Goal: Task Accomplishment & Management: Manage account settings

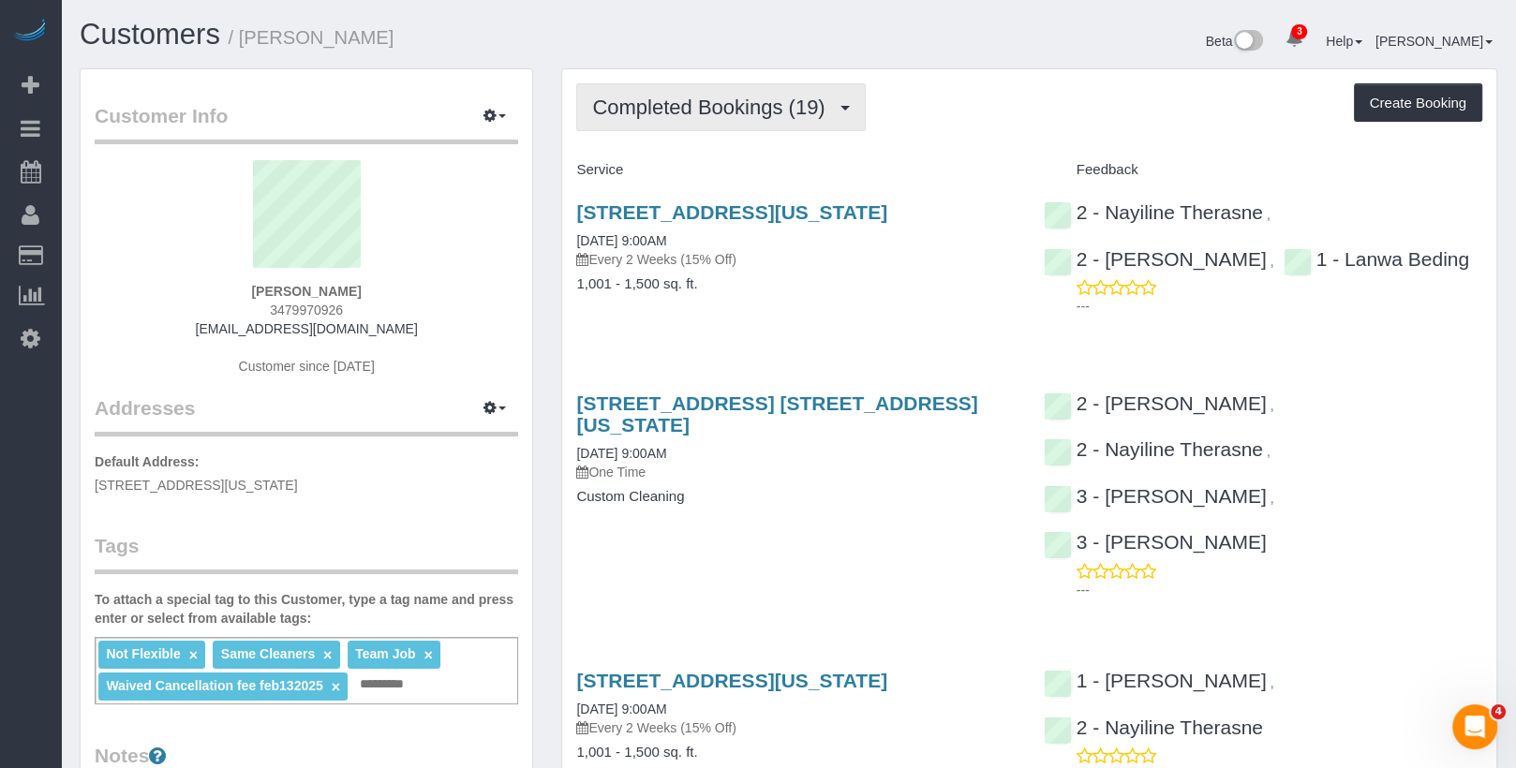
click at [663, 107] on span "Completed Bookings (19)" at bounding box center [713, 107] width 242 height 23
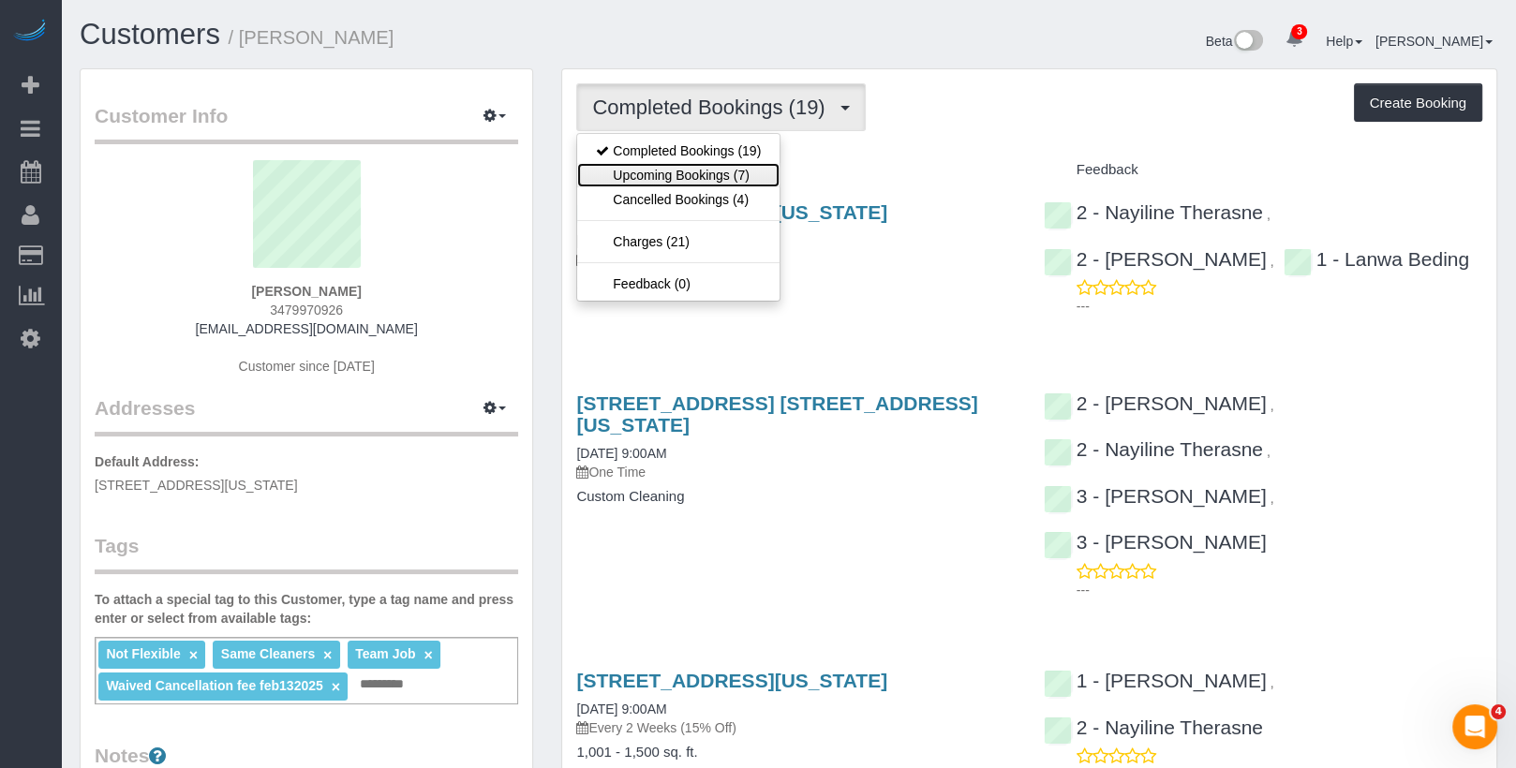
click at [661, 168] on link "Upcoming Bookings (7)" at bounding box center [678, 175] width 202 height 24
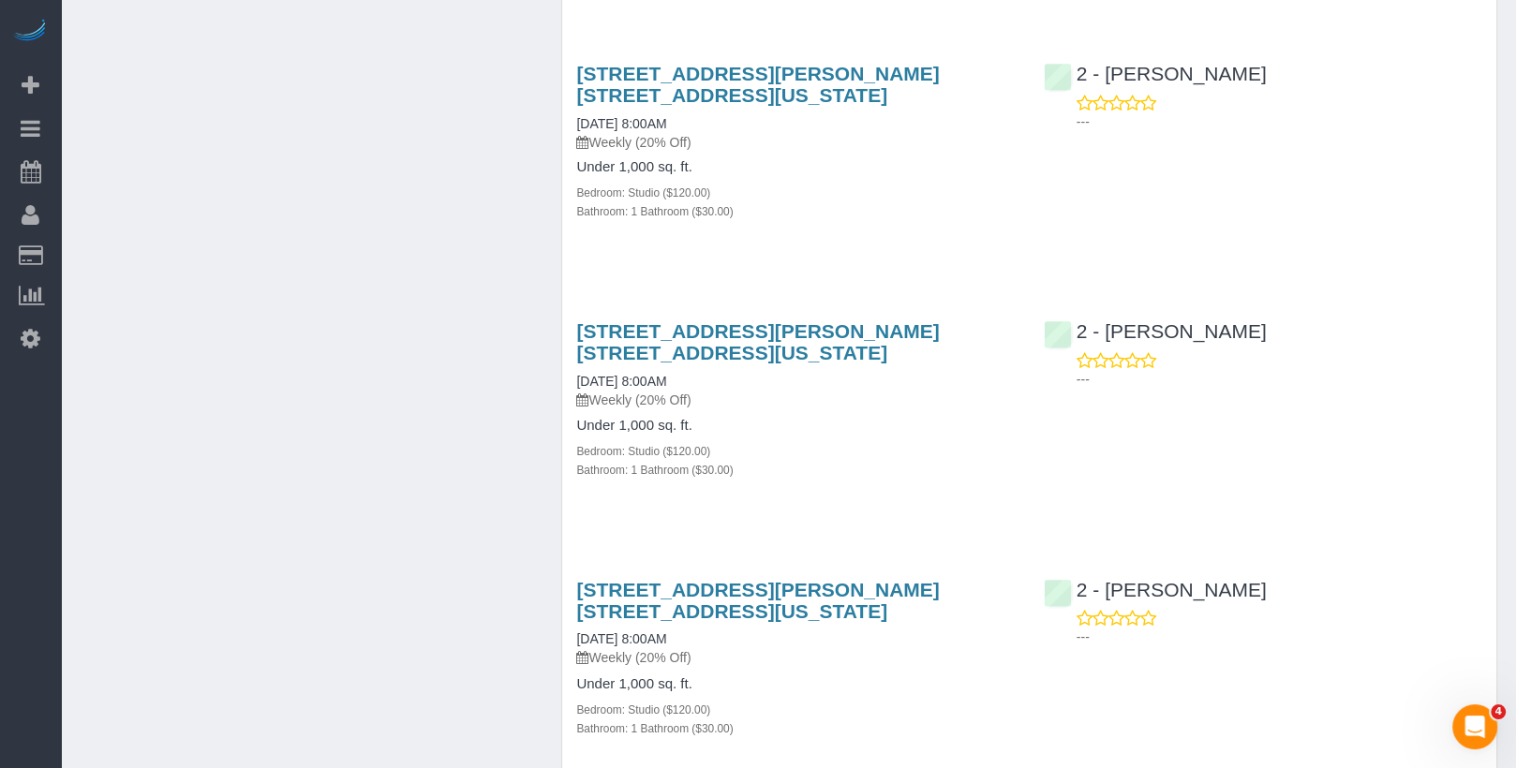
scroll to position [2502, 0]
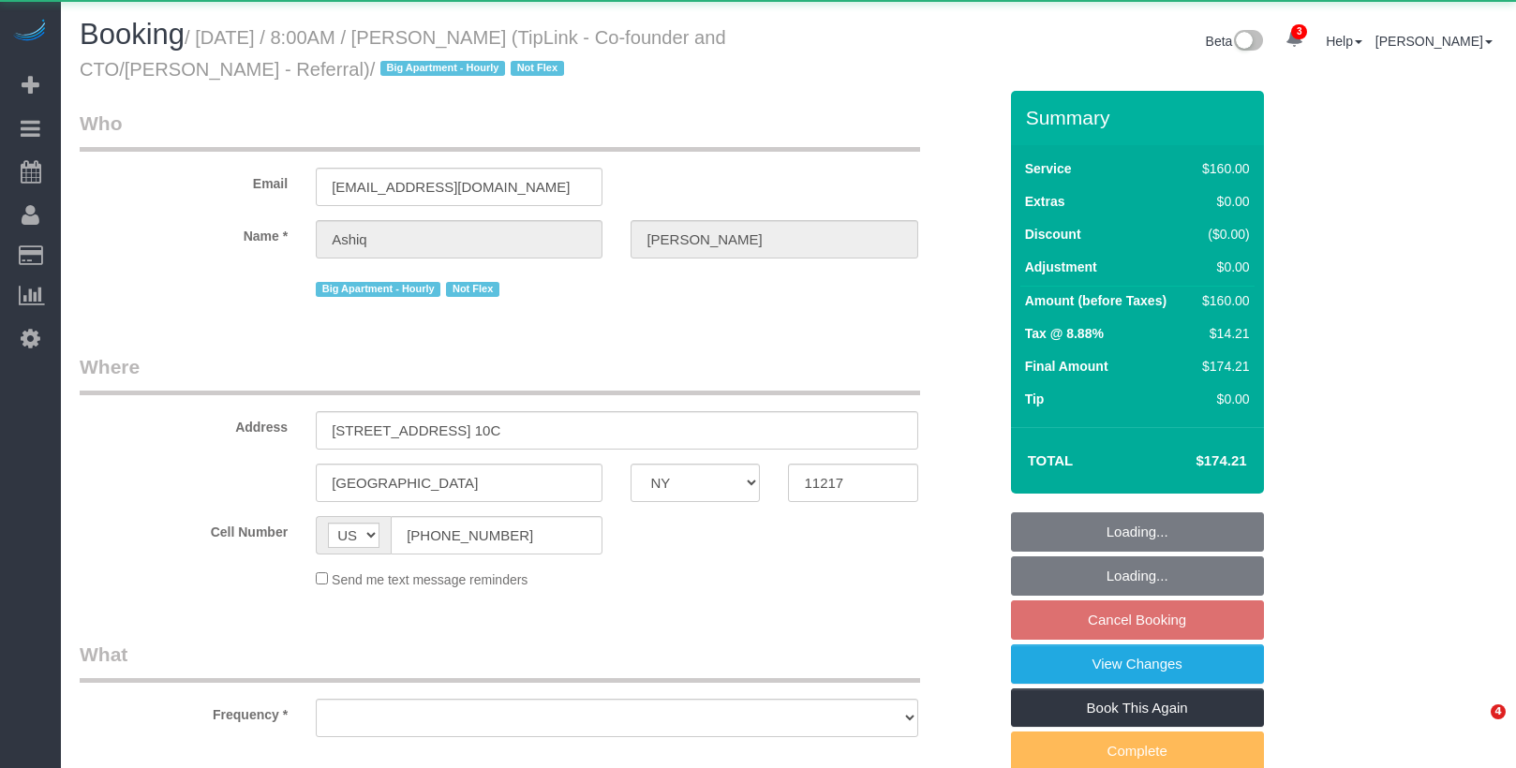
select select "NY"
select select "object:882"
select select "spot1"
select select "number:89"
select select "number:90"
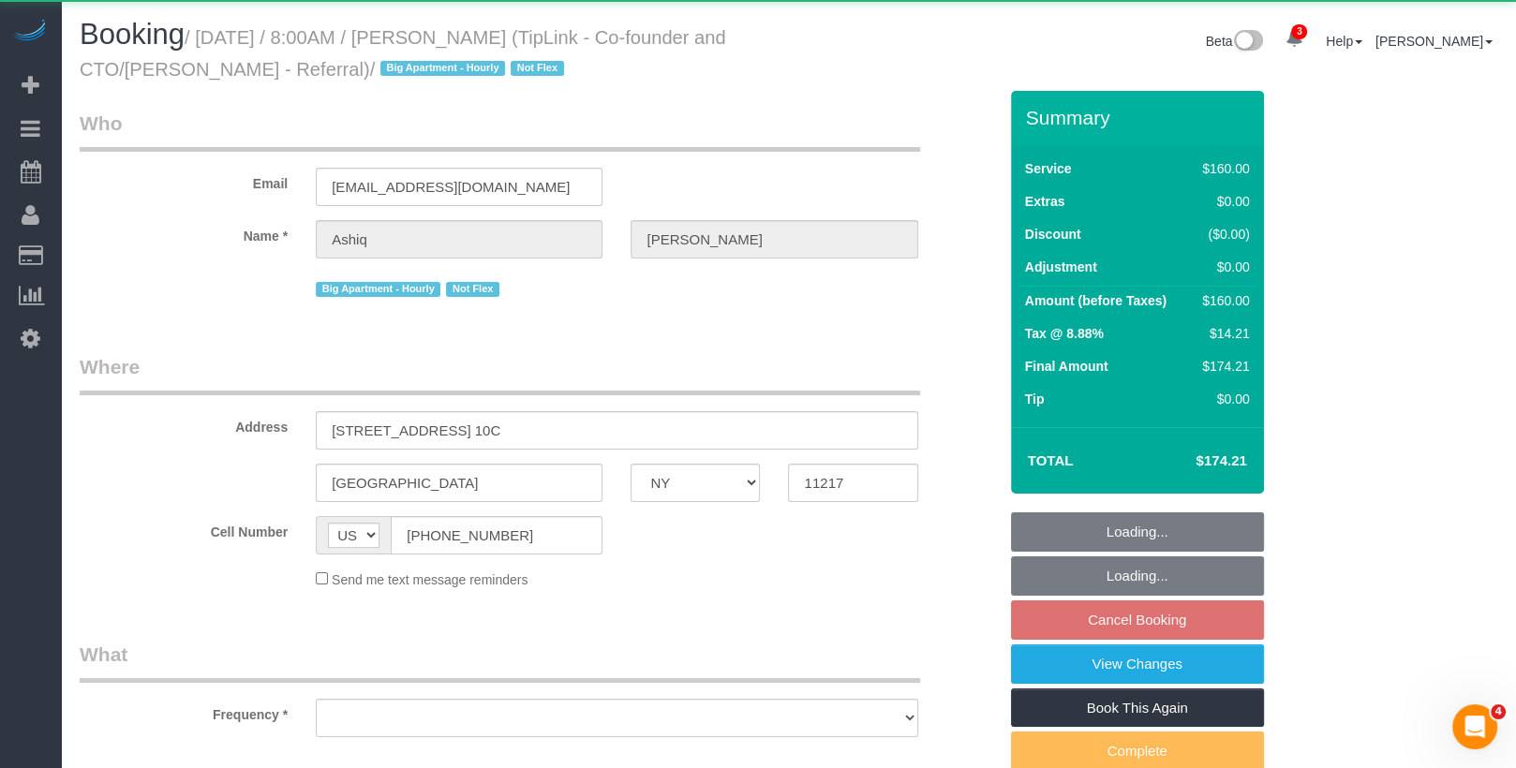
select select "number:15"
select select "number:5"
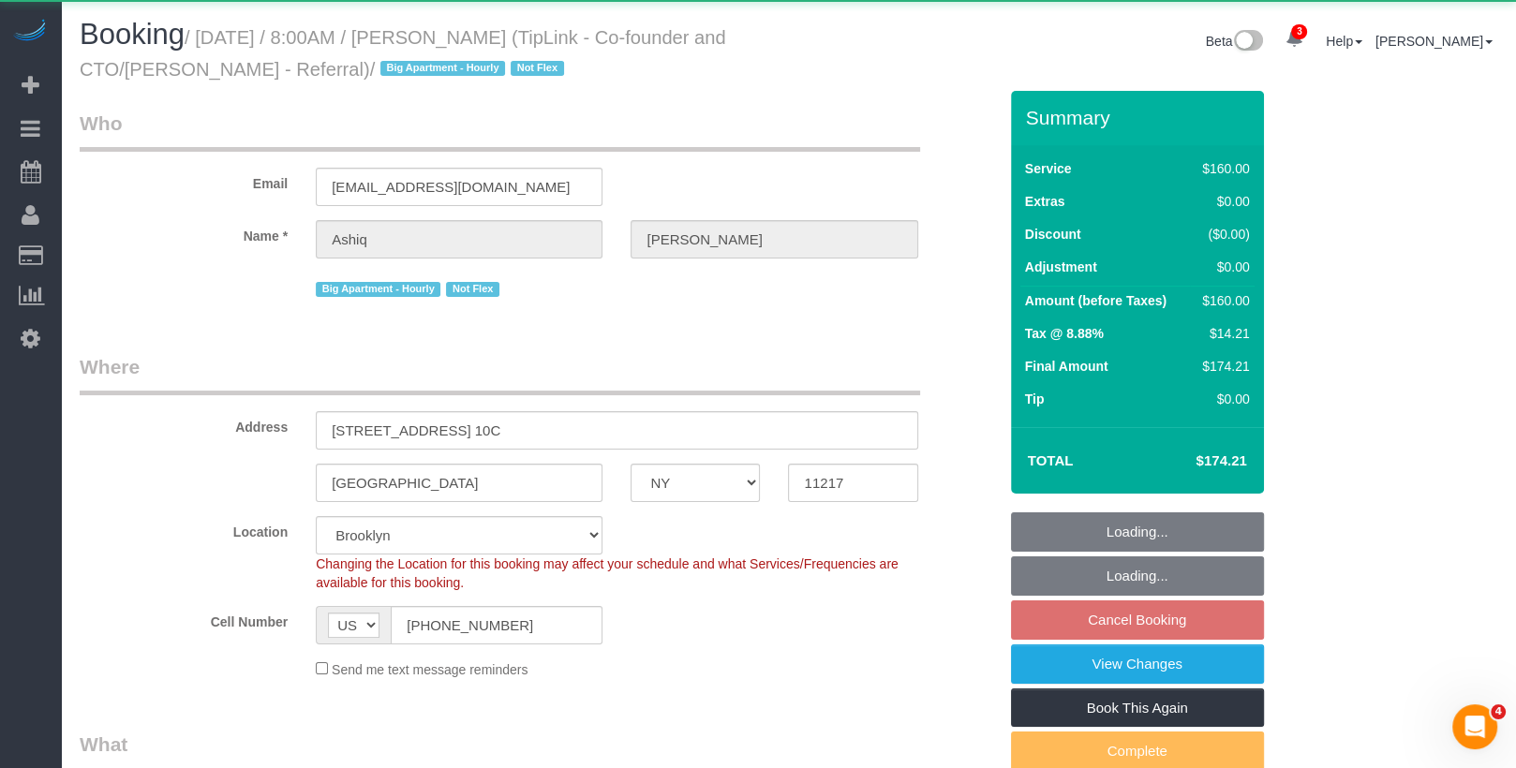
select select "string:stripe-pm_1S01qW4VGloSiKo7fh0AR7A1"
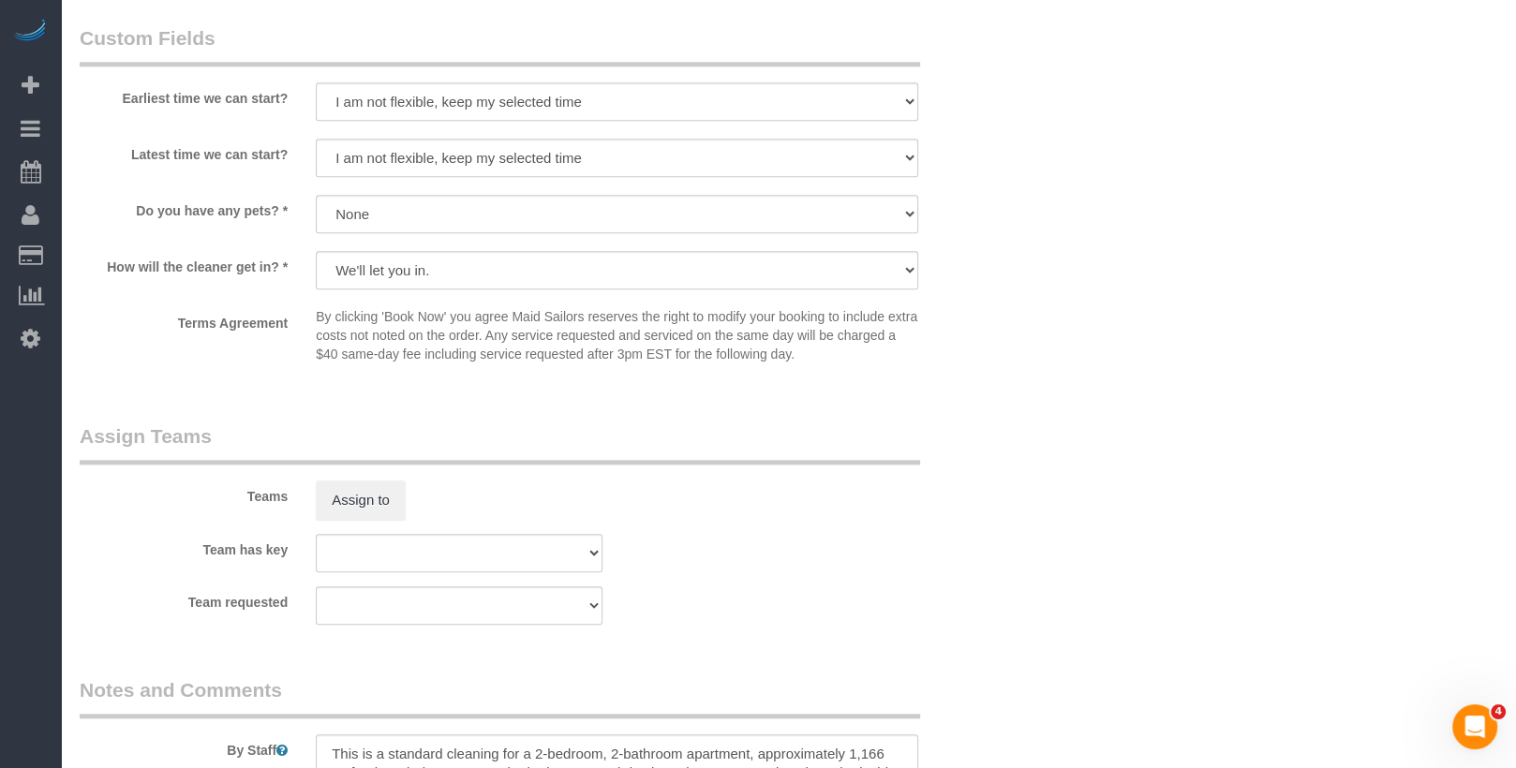
scroll to position [1707, 0]
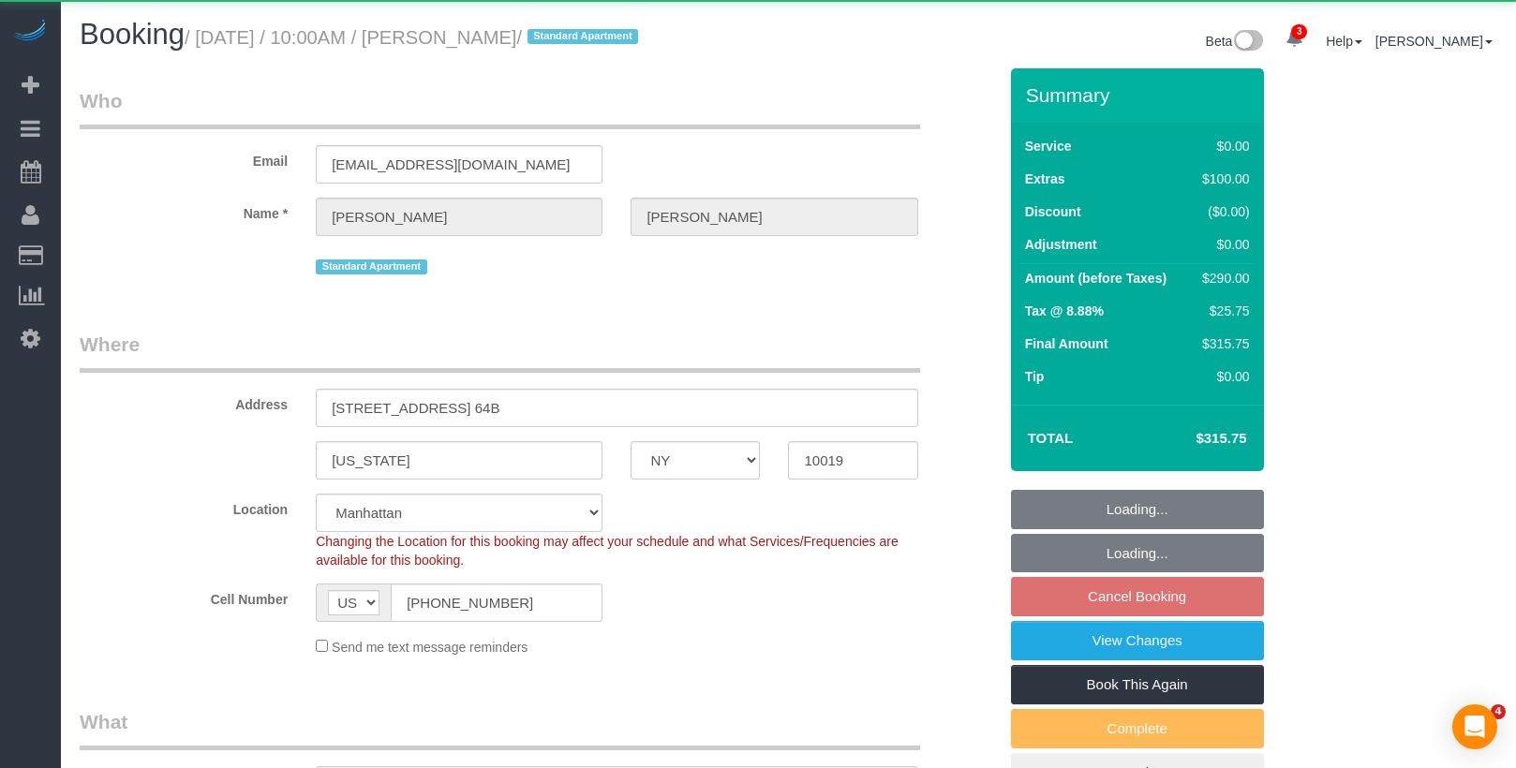
select select "NY"
select select "1"
select select "2"
select select "object:750"
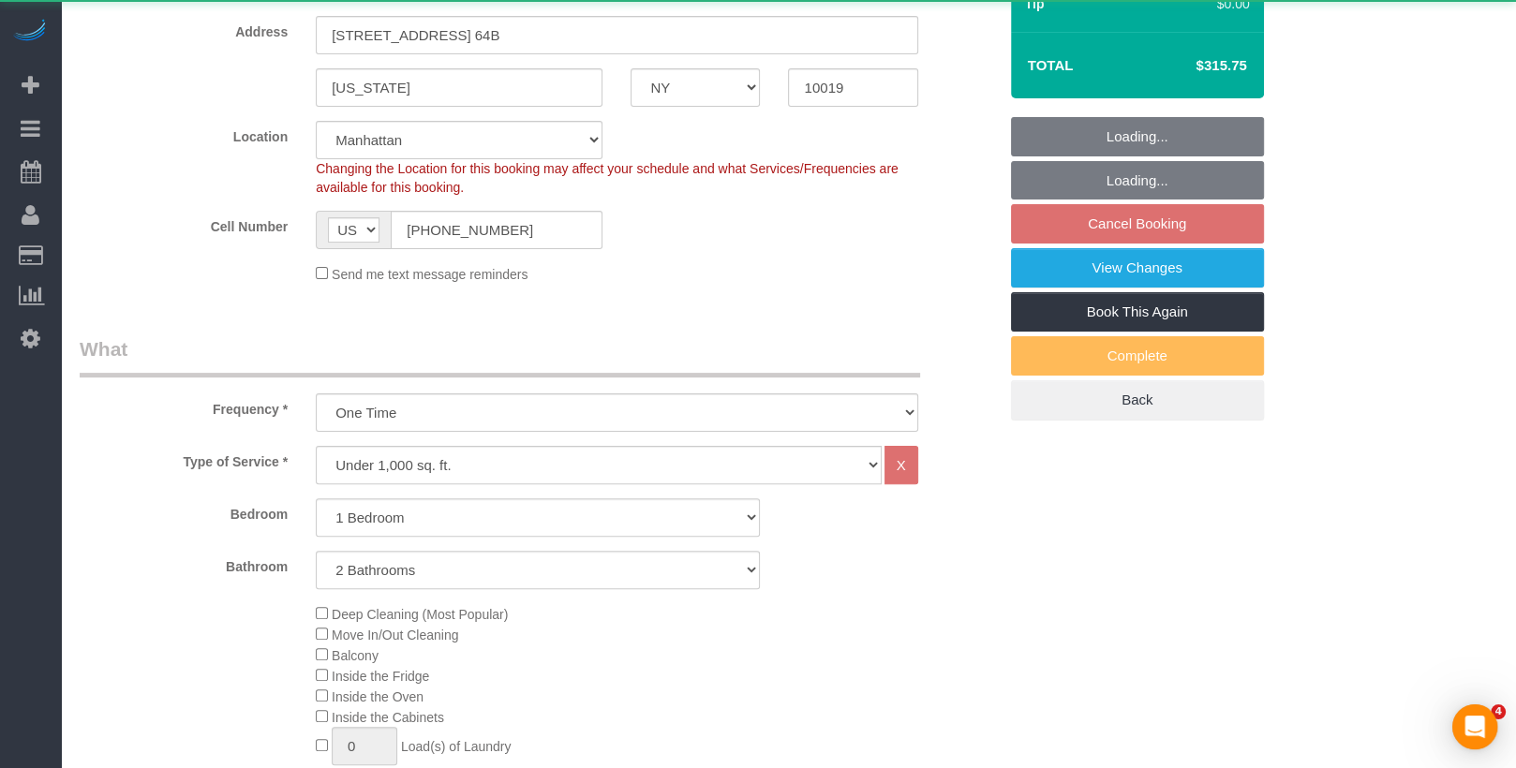
select select "string:stripe-pm_1QoFeW4VGloSiKo702fD7gvl"
select select "1"
select select "2"
select select "spot3"
select select "number:58"
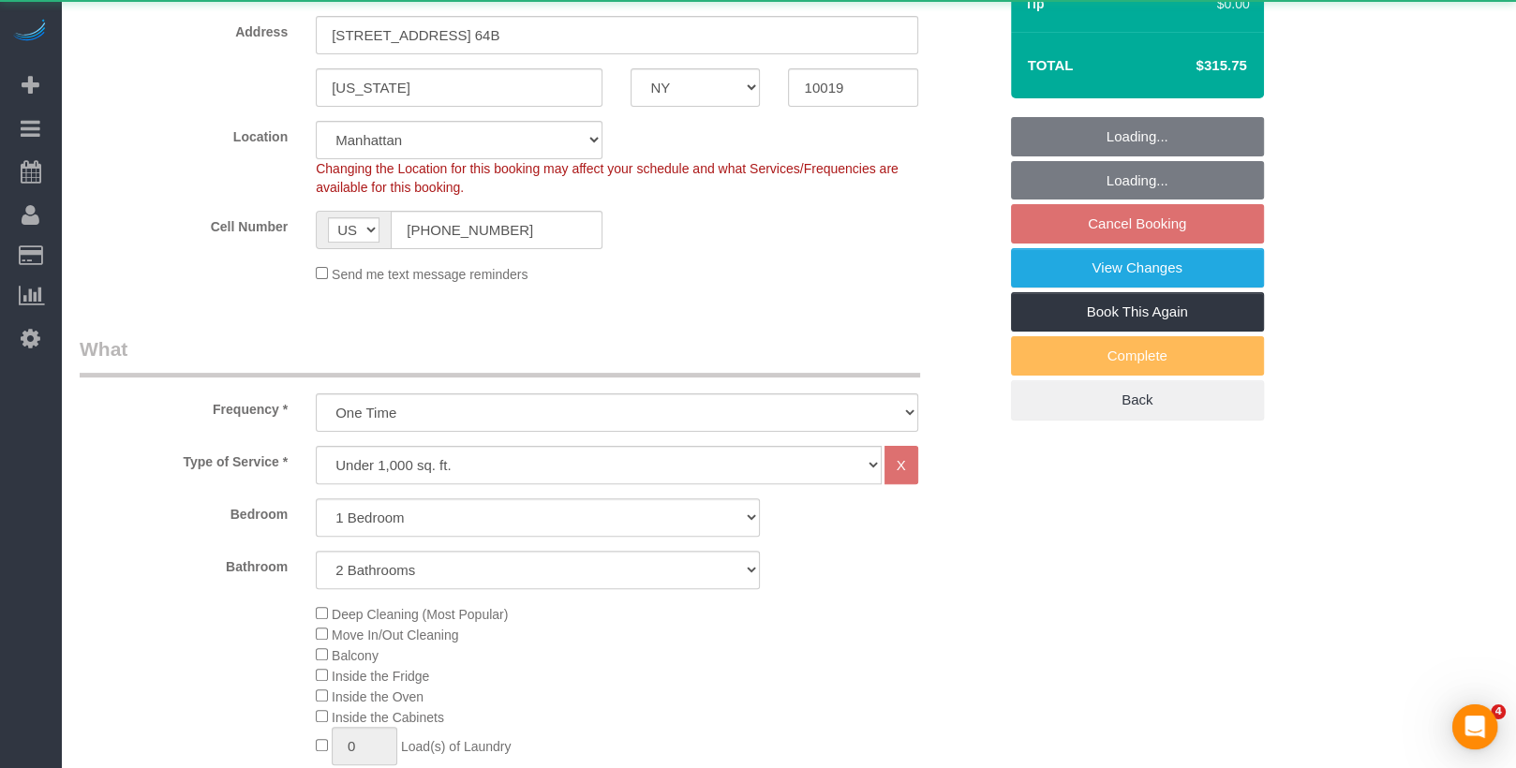
select select "number:75"
select select "number:15"
select select "number:6"
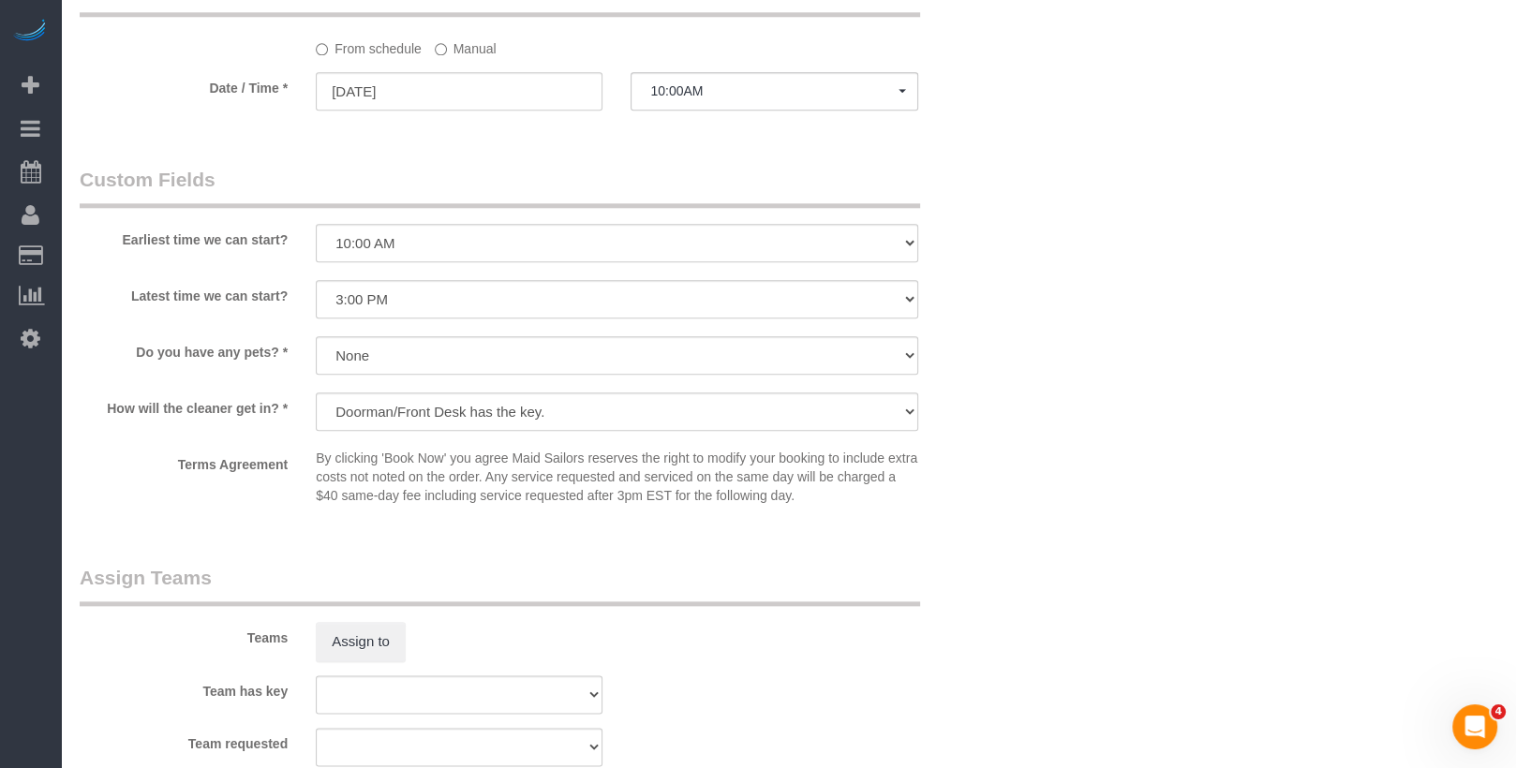
scroll to position [2160, 0]
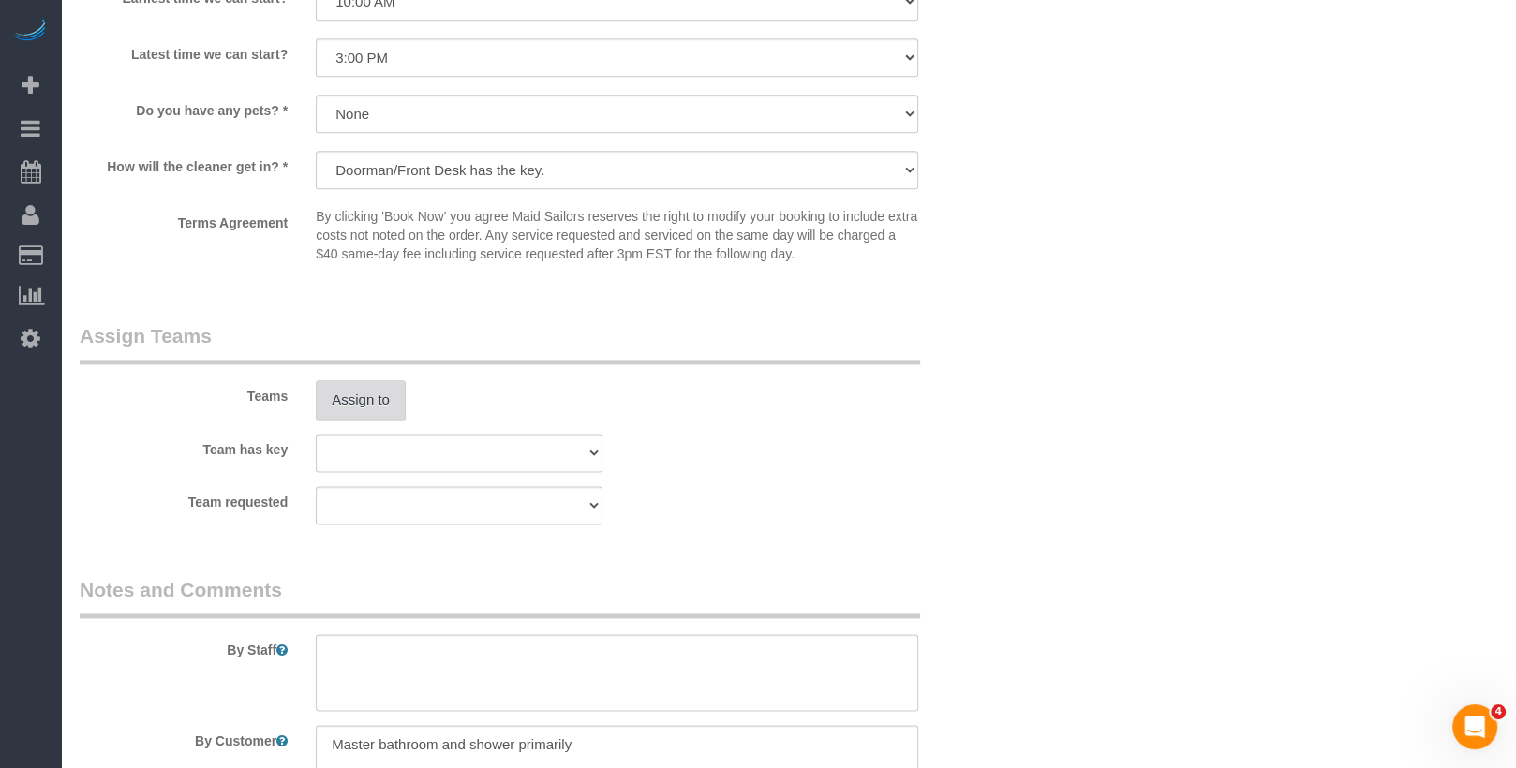
click at [364, 386] on button "Assign to" at bounding box center [361, 399] width 90 height 39
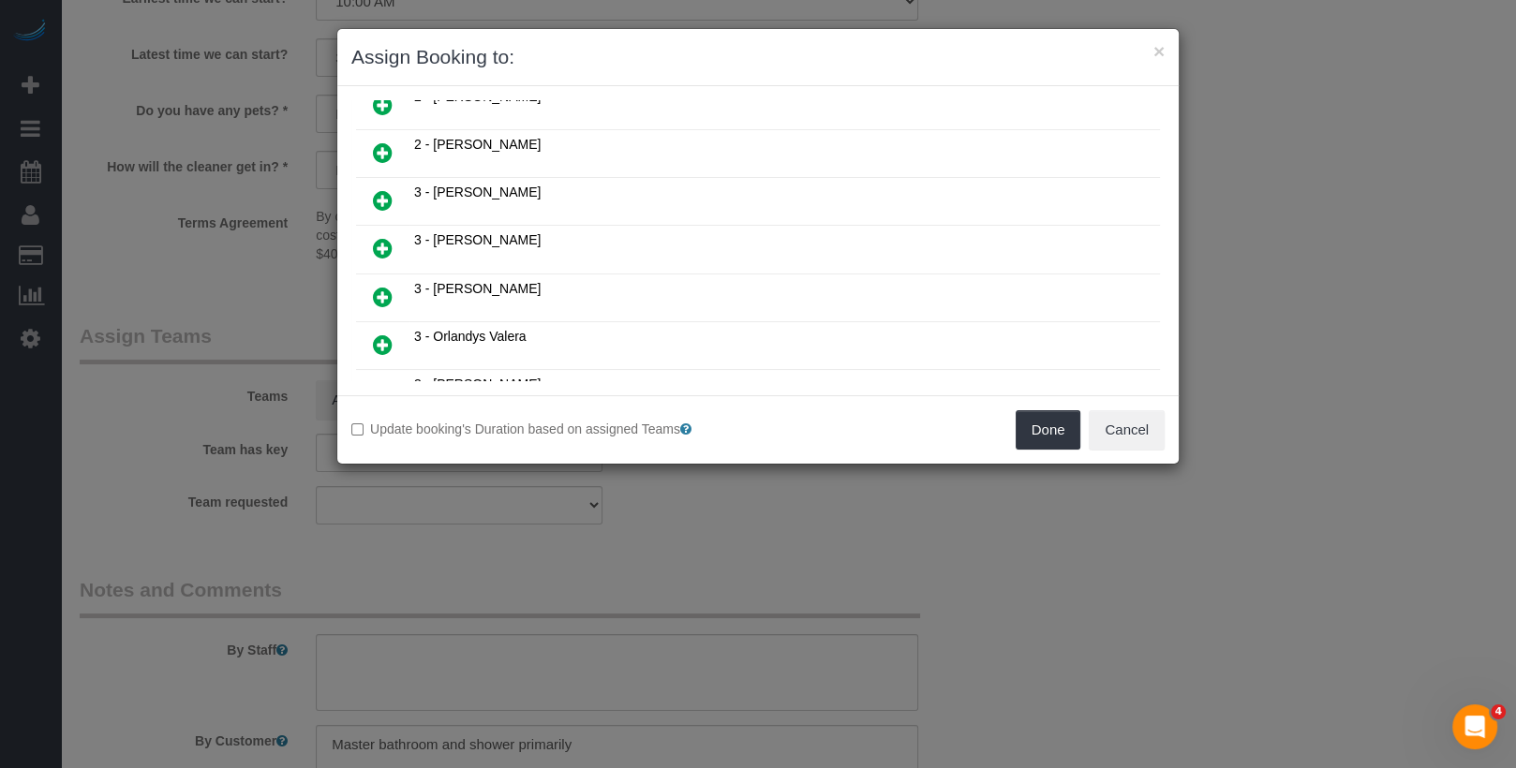
scroll to position [1312, 0]
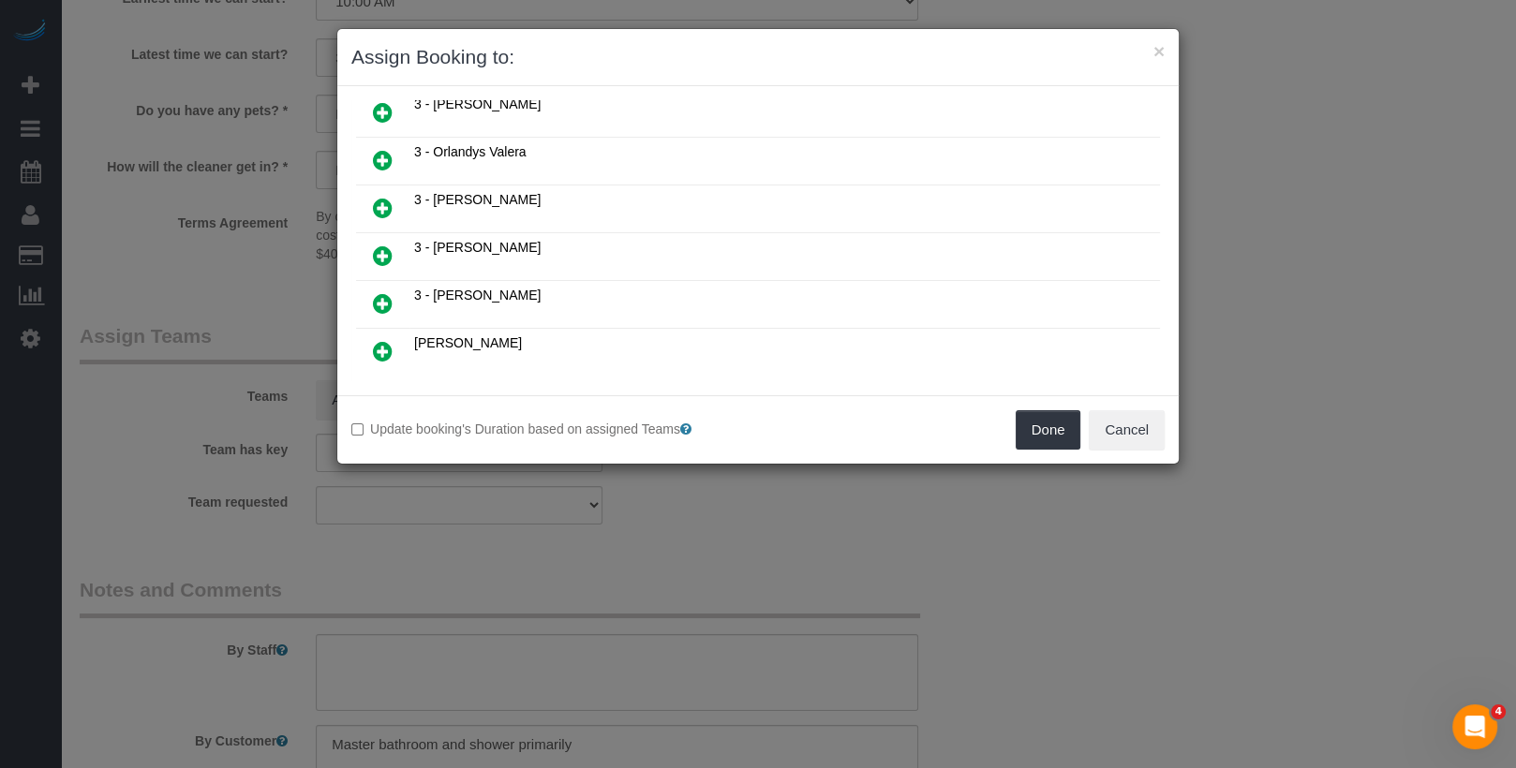
click at [388, 292] on icon at bounding box center [383, 303] width 20 height 22
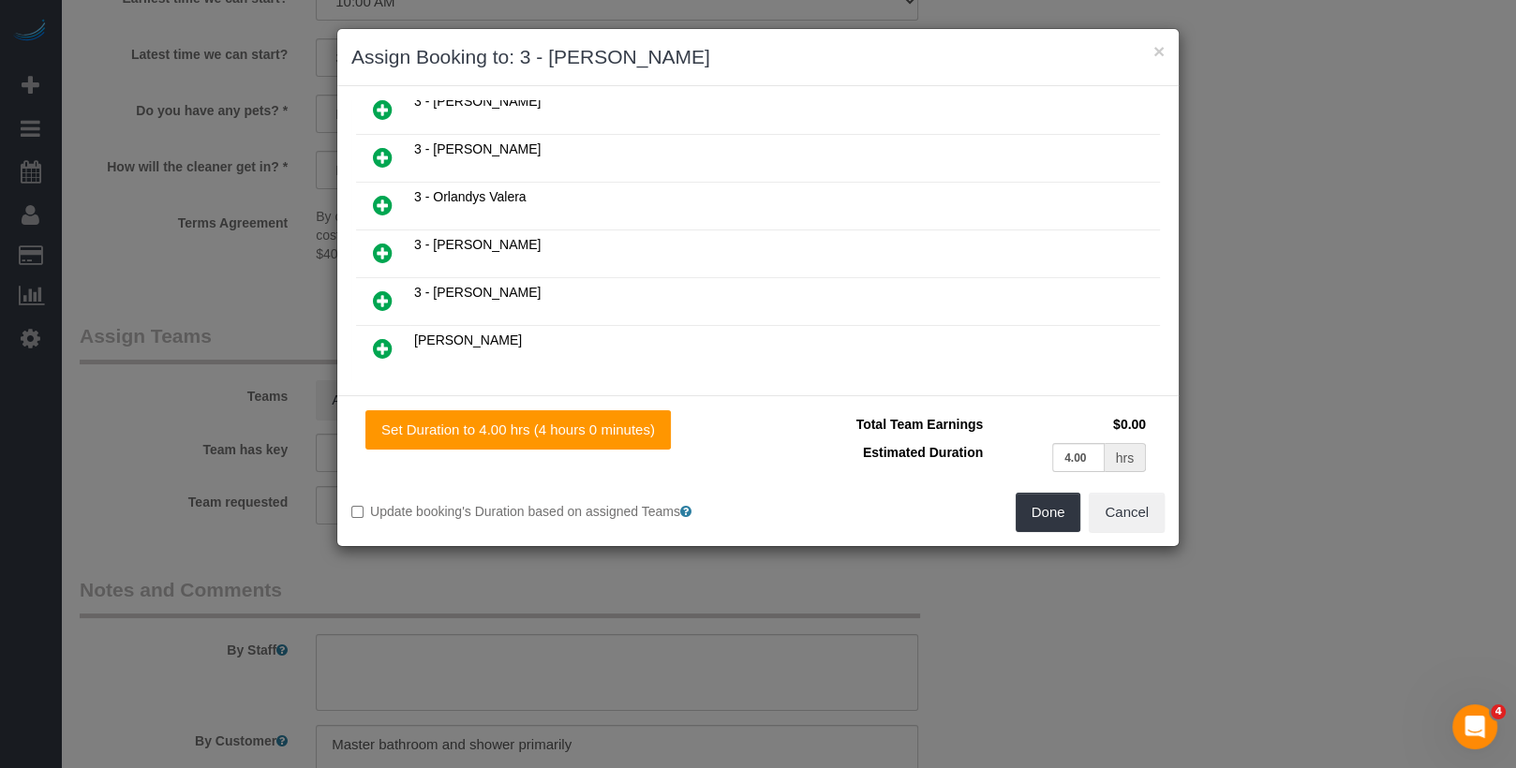
scroll to position [1310, 0]
click at [1063, 499] on button "Done" at bounding box center [1049, 512] width 66 height 39
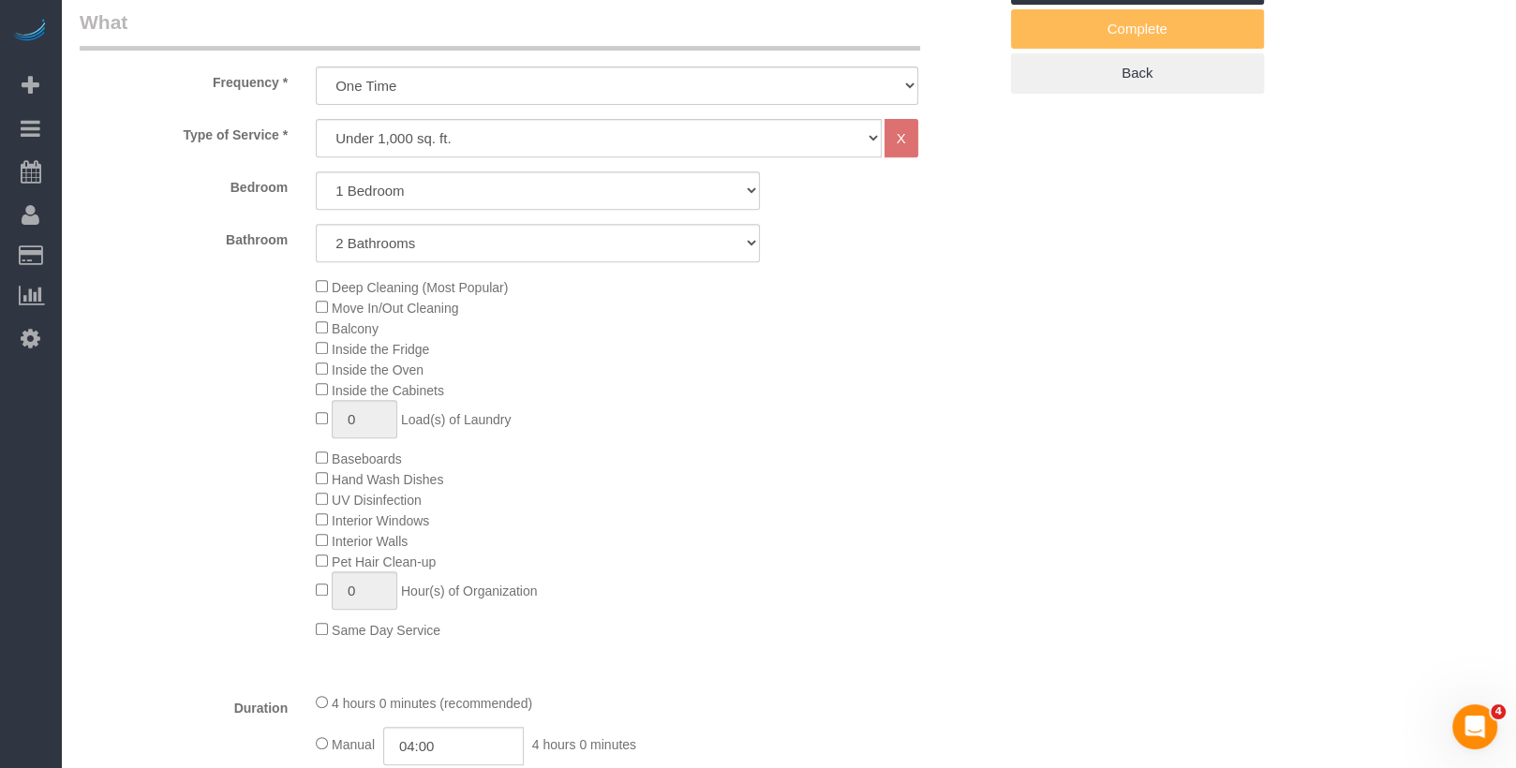
scroll to position [0, 0]
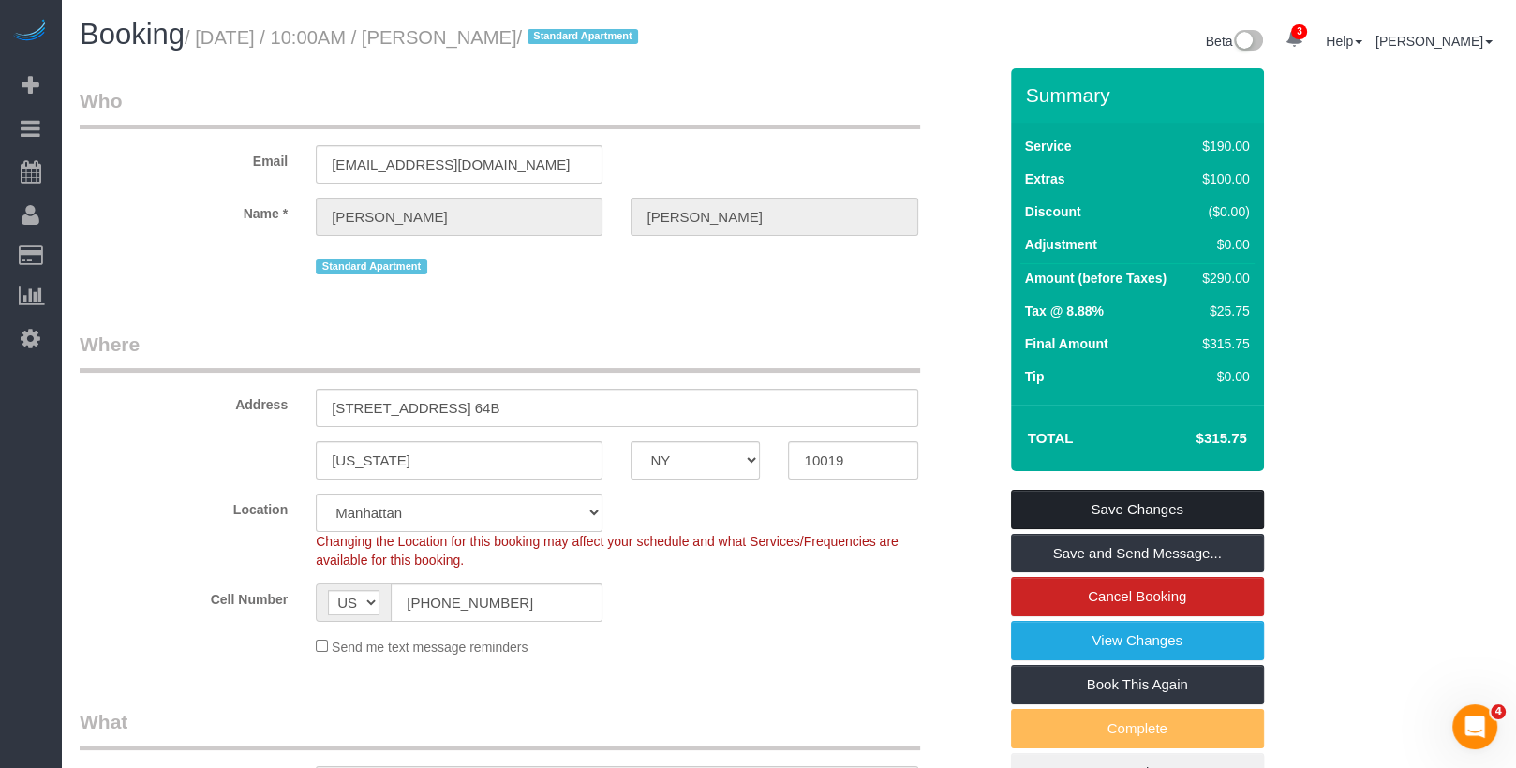
click at [1081, 505] on link "Save Changes" at bounding box center [1137, 509] width 253 height 39
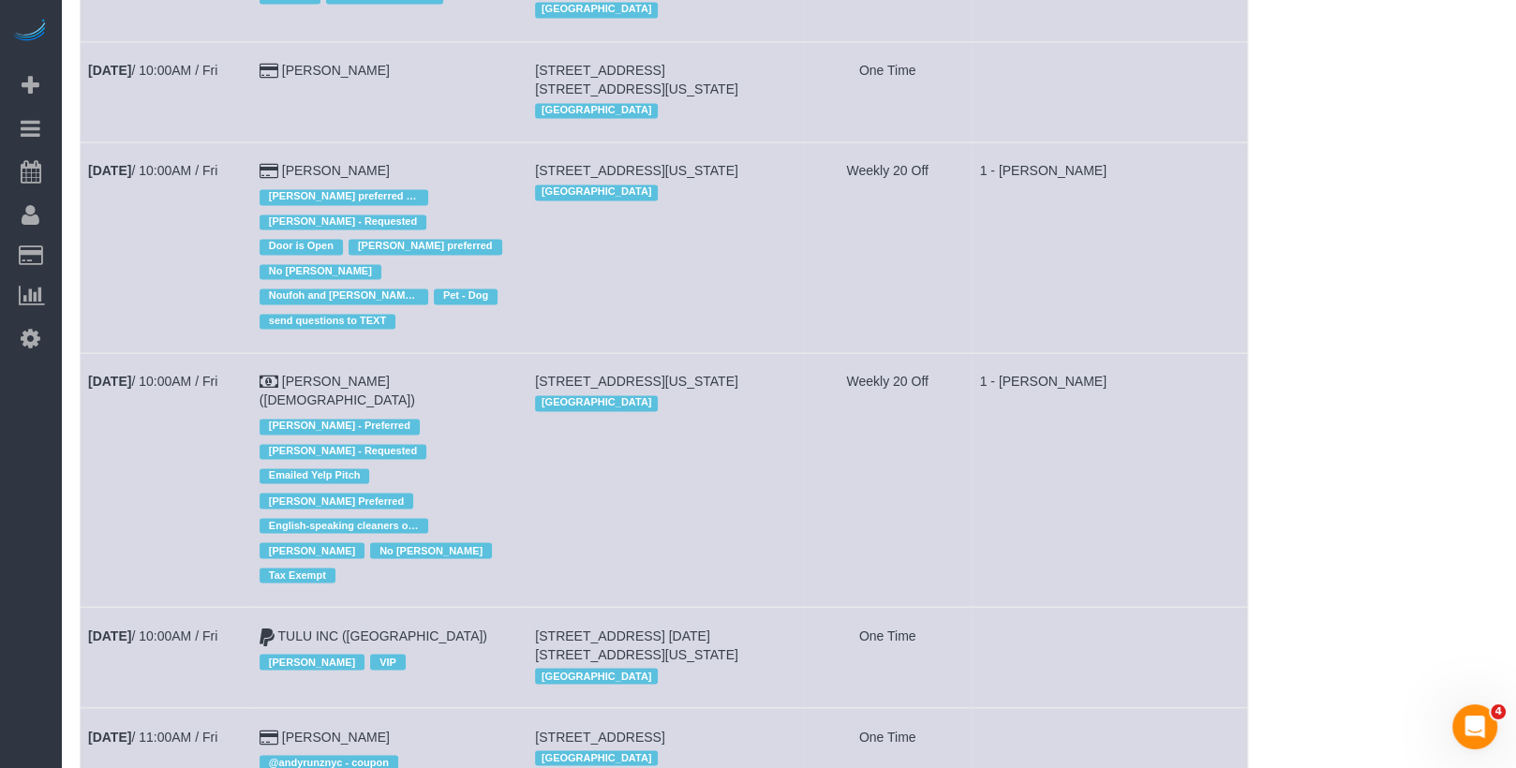
scroll to position [3254, 0]
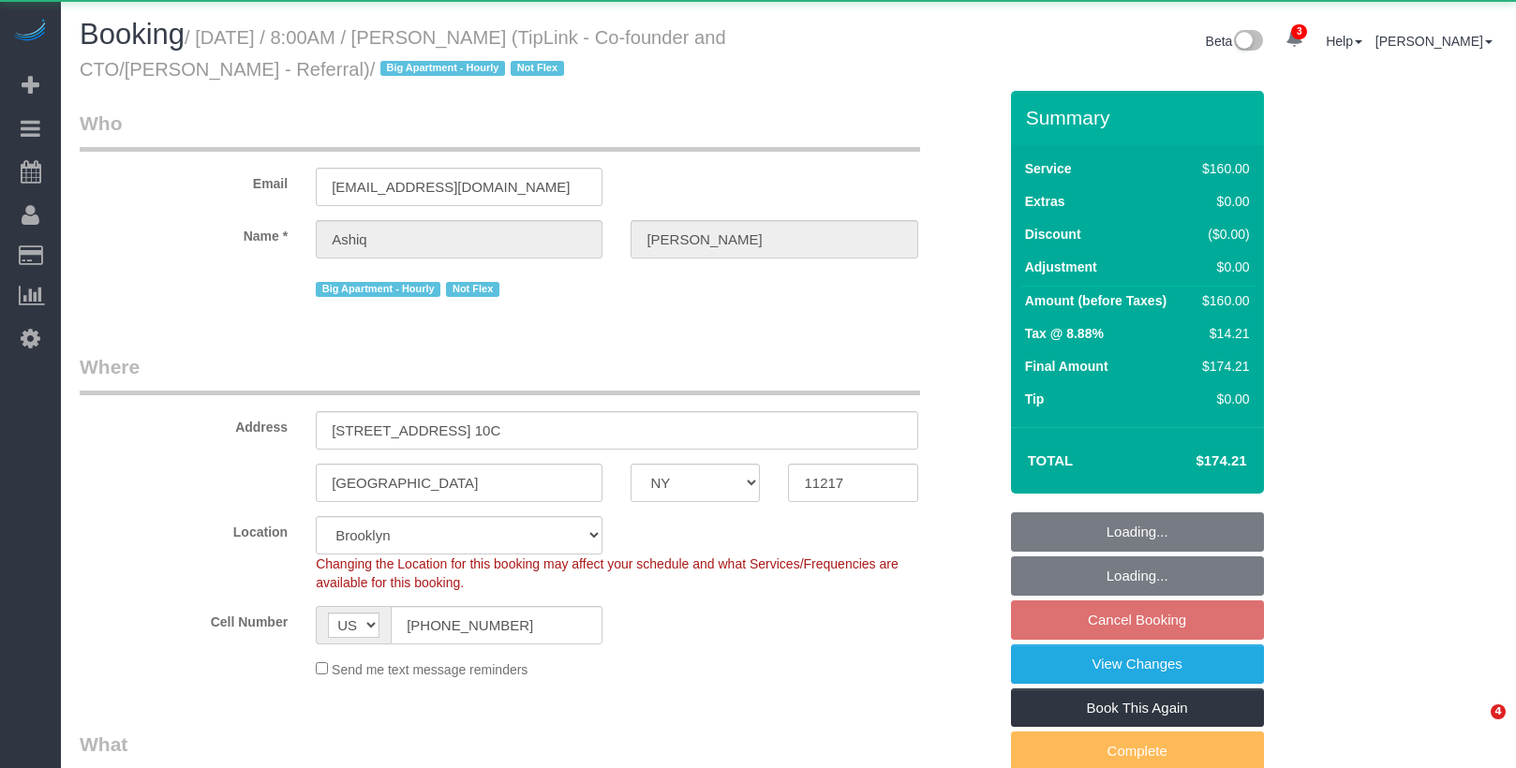
select select "NY"
select select "object:882"
select select "spot1"
select select "number:89"
select select "number:90"
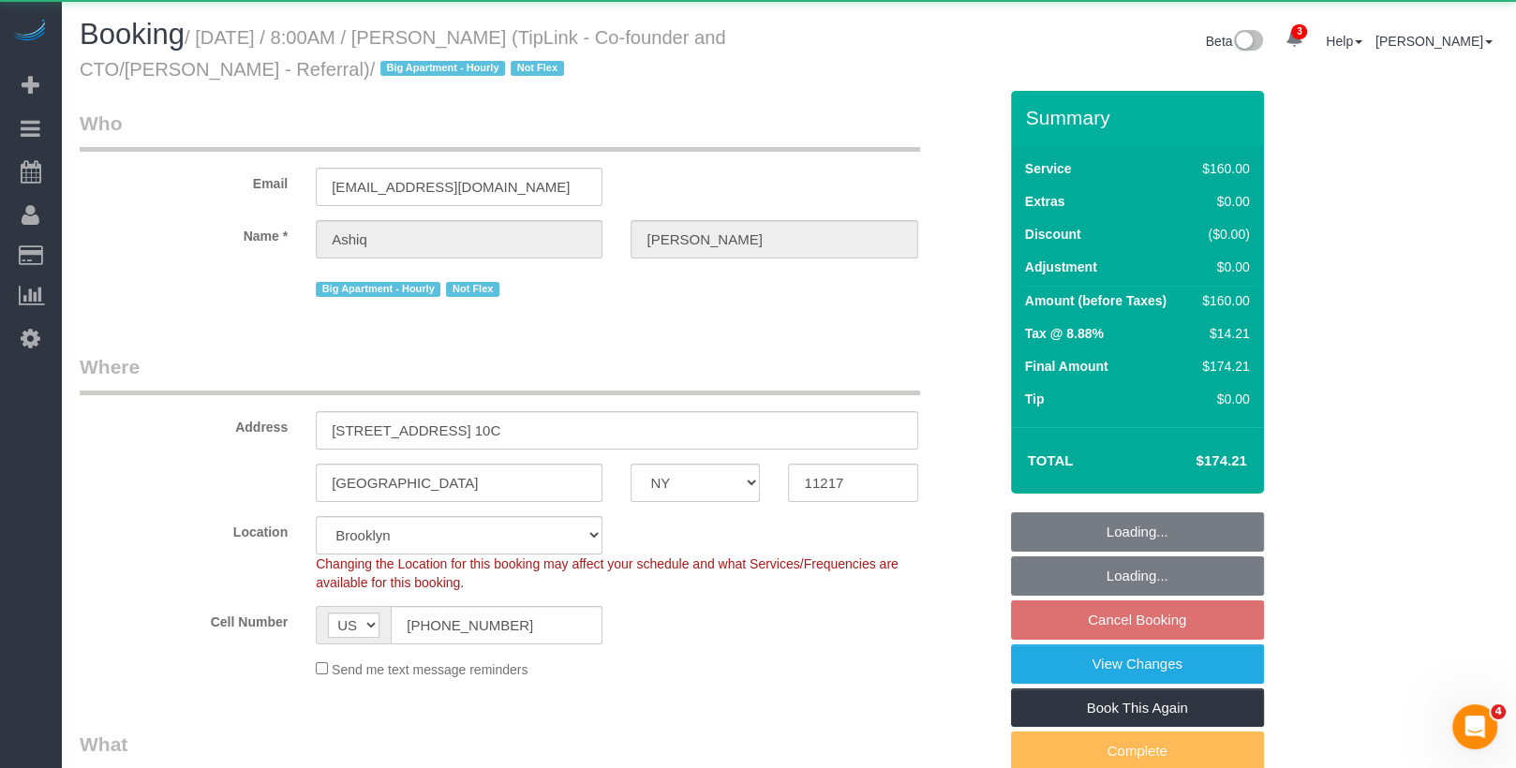
select select "number:15"
select select "number:5"
select select "string:stripe-pm_1S01qW4VGloSiKo7fh0AR7A1"
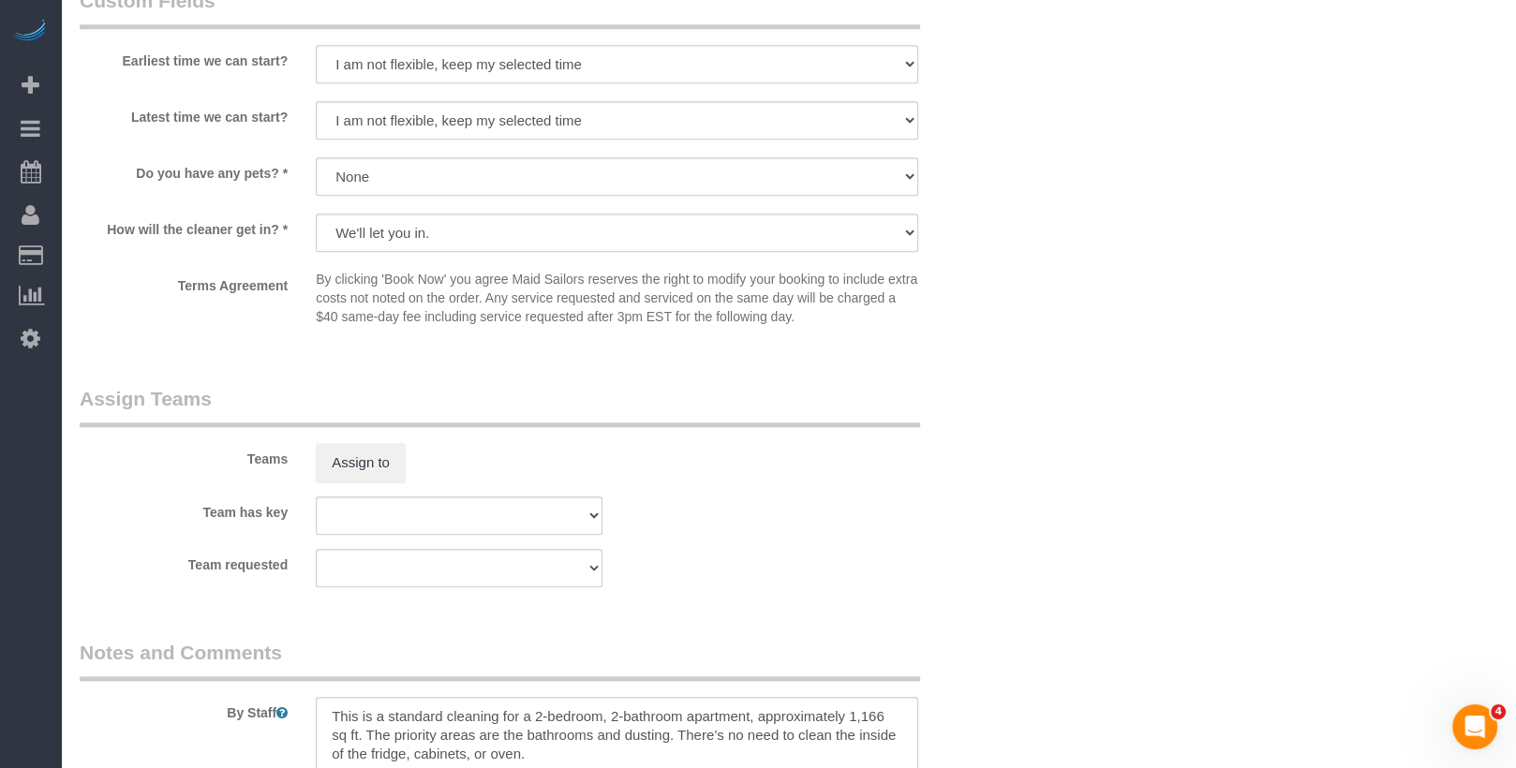
scroll to position [2143, 0]
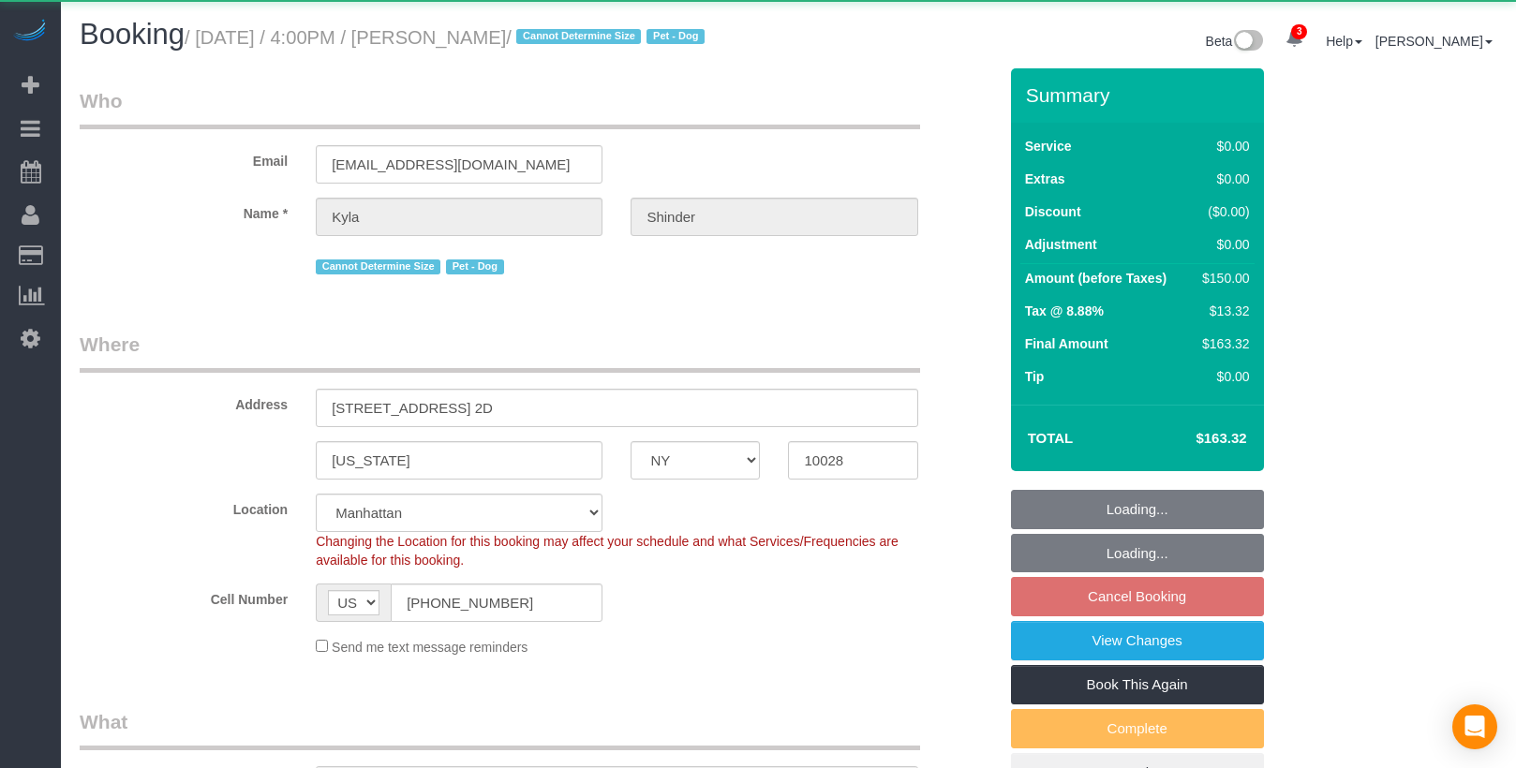
select select "NY"
select select "object:754"
select select "spot9"
select select "number:89"
select select "number:78"
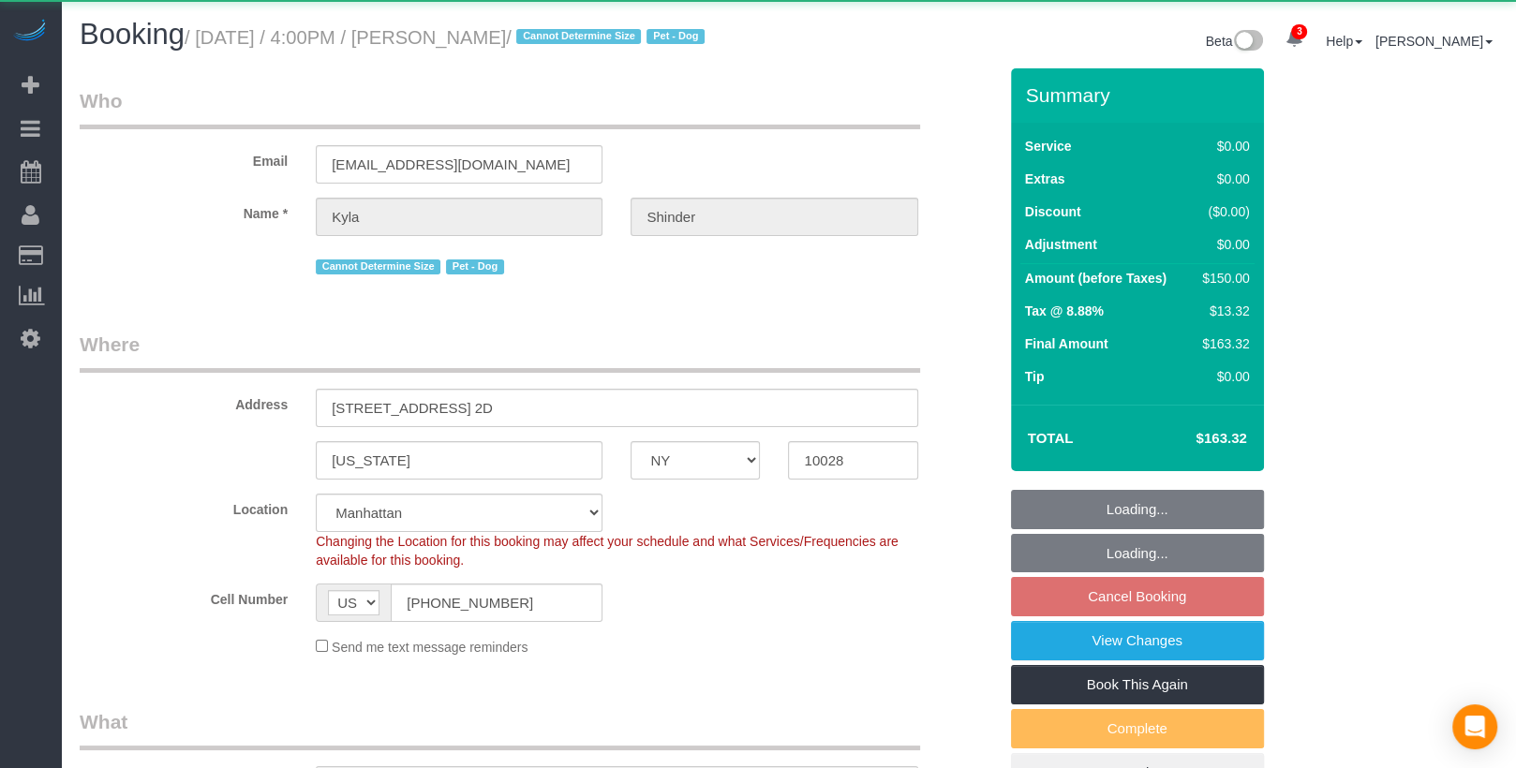
select select "number:13"
select select "number:7"
select select "string:stripe-pm_1RzyVT4VGloSiKo7JSRwinmk"
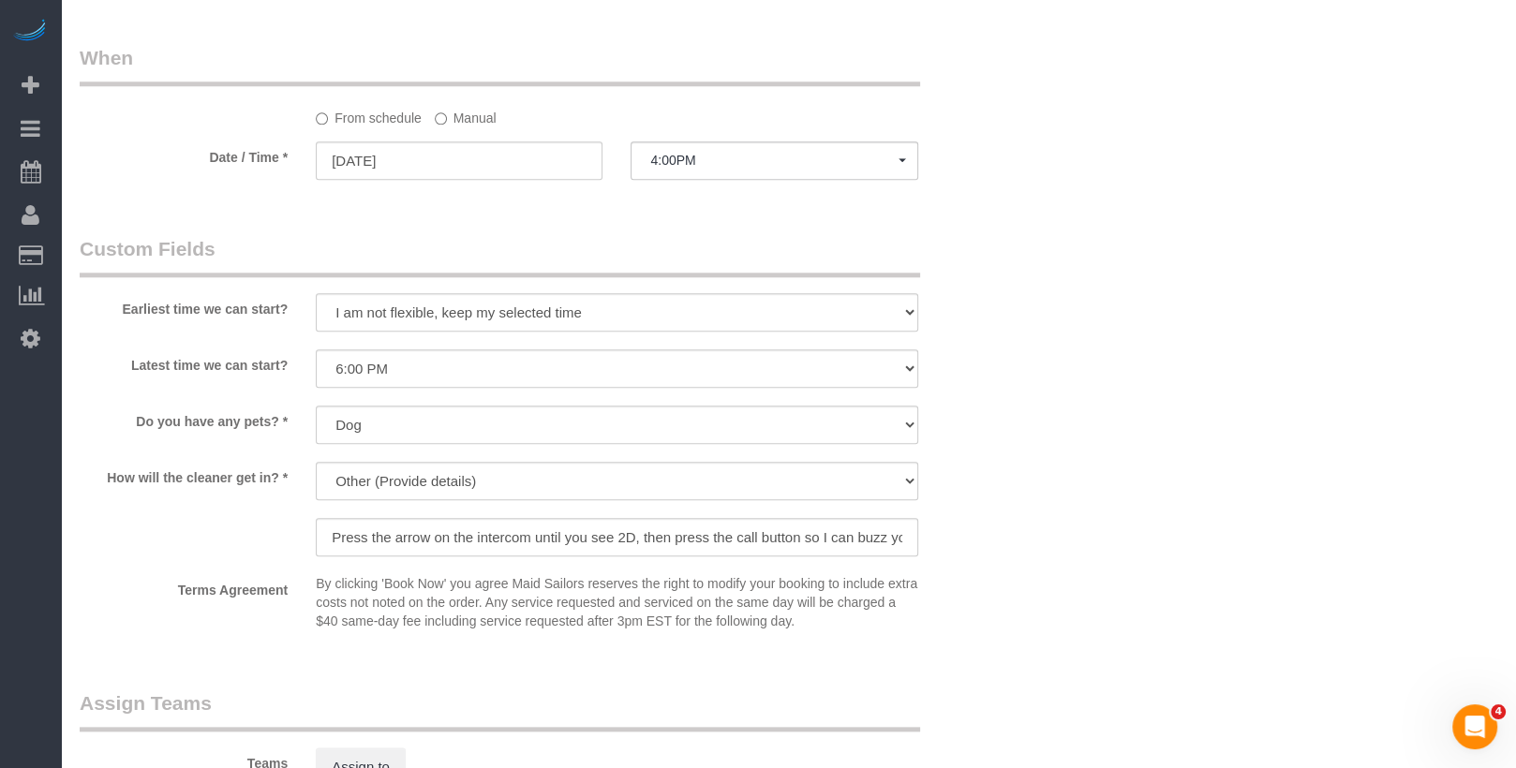
scroll to position [2001, 0]
